Goal: Contribute content

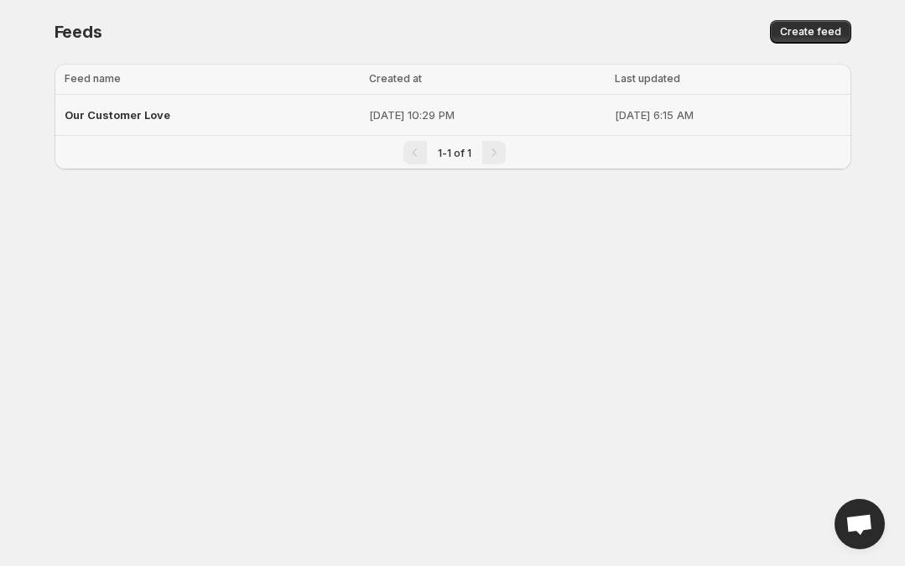
click at [147, 117] on span "Our Customer Love" at bounding box center [118, 114] width 106 height 13
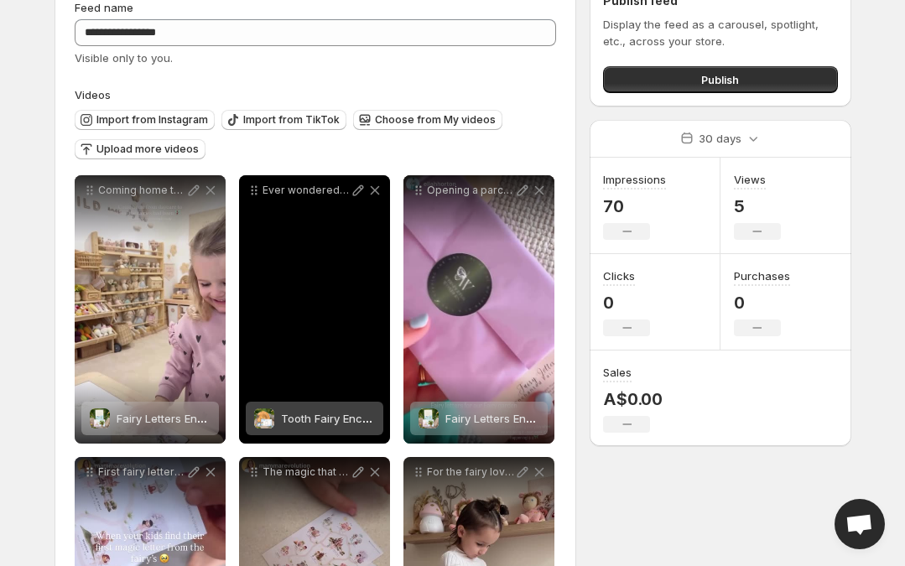
scroll to position [132, 0]
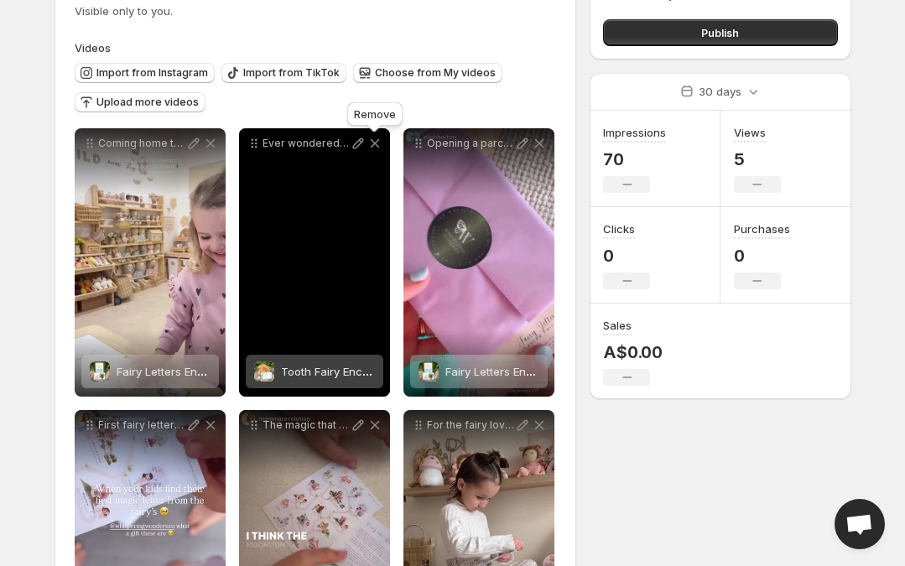
click at [376, 146] on icon at bounding box center [374, 143] width 9 height 9
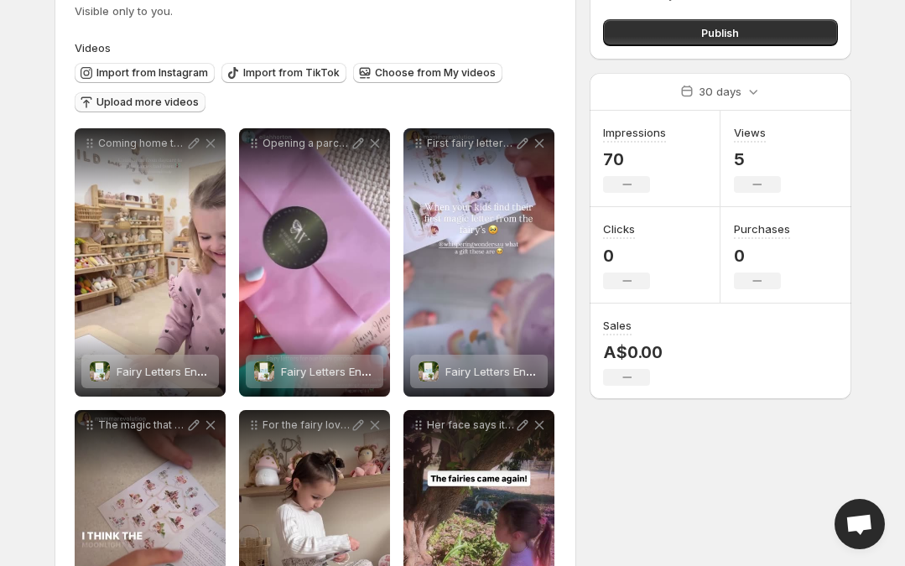
click at [158, 107] on span "Upload more videos" at bounding box center [147, 102] width 102 height 13
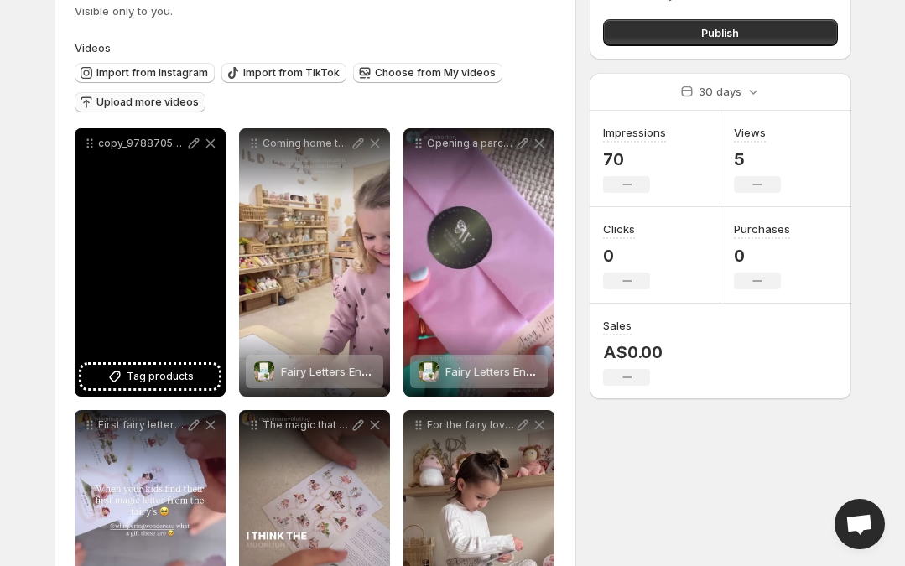
click at [187, 375] on span "Tag products" at bounding box center [160, 376] width 67 height 17
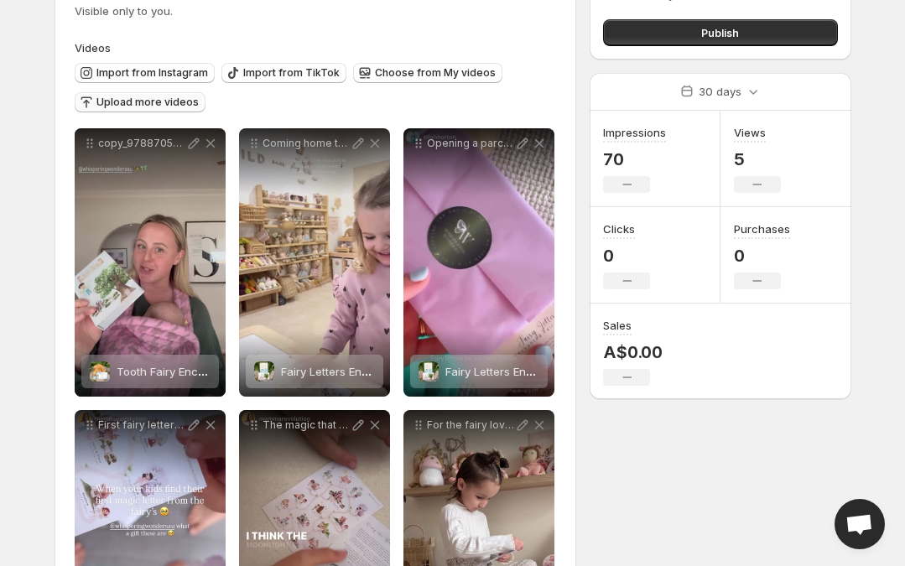
scroll to position [0, 0]
